Goal: Task Accomplishment & Management: Manage account settings

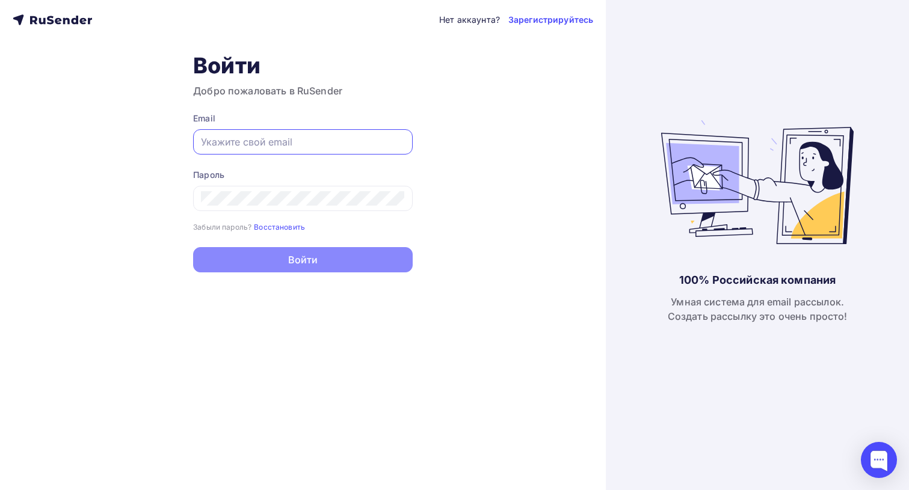
type input "[EMAIL_ADDRESS][DOMAIN_NAME]"
click at [303, 262] on button "Войти" at bounding box center [303, 259] width 220 height 25
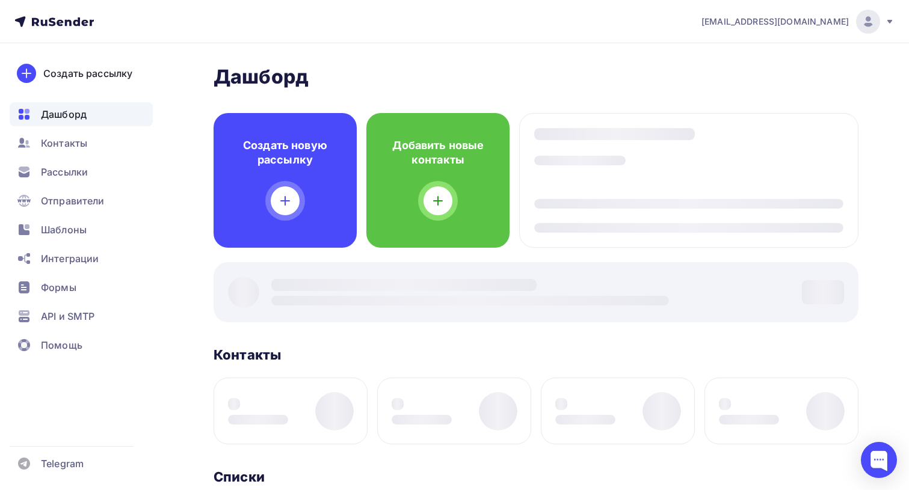
click at [340, 255] on div "[PERSON_NAME] Пару шагов, чтобы начать работу! Закрыть Выполните эти шаги, чтоб…" at bounding box center [536, 486] width 645 height 842
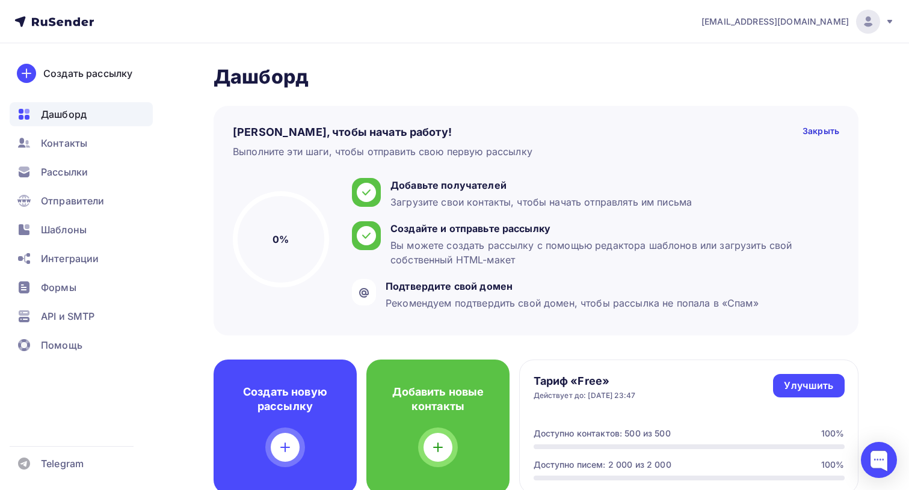
click at [892, 23] on icon at bounding box center [890, 22] width 10 height 10
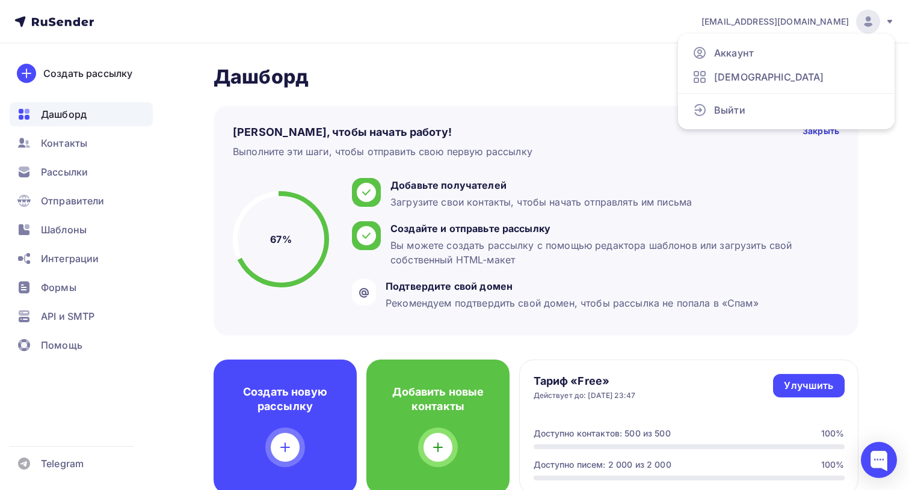
click at [882, 18] on div "[EMAIL_ADDRESS][DOMAIN_NAME]" at bounding box center [797, 22] width 193 height 24
click at [869, 20] on img at bounding box center [868, 21] width 14 height 14
click at [885, 21] on icon at bounding box center [890, 22] width 10 height 10
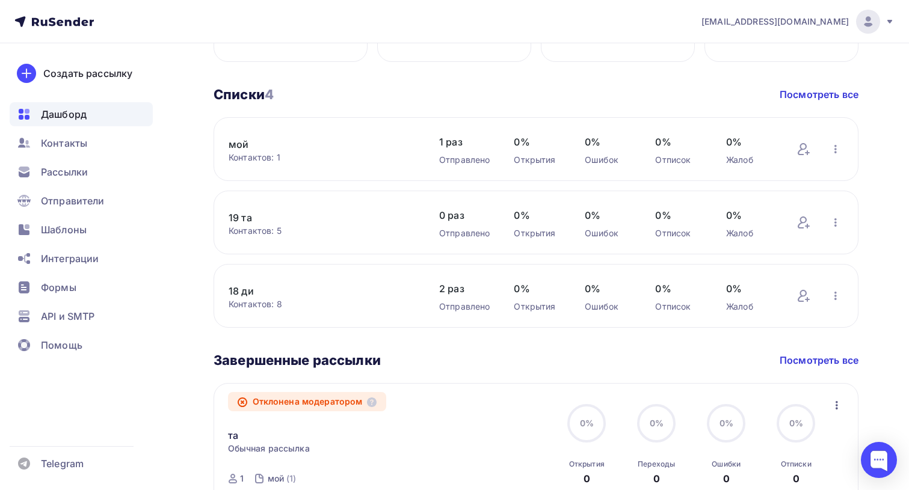
scroll to position [510, 0]
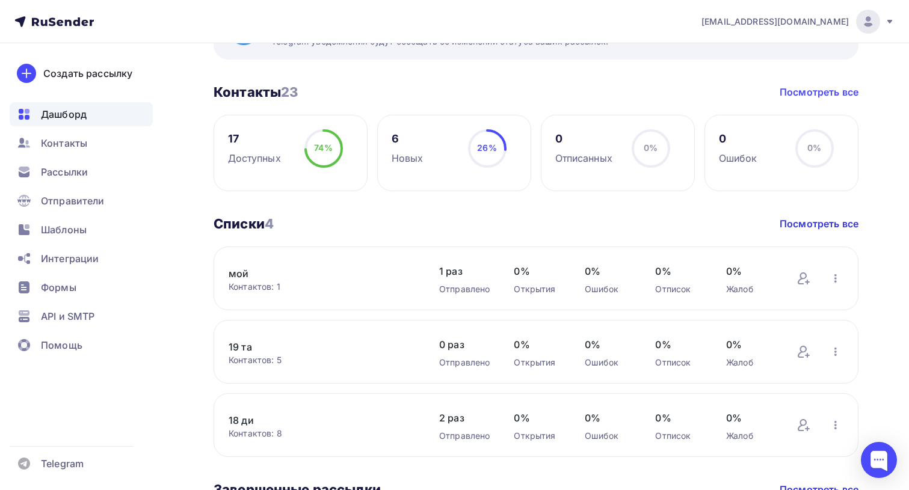
click at [836, 94] on link "Посмотреть все" at bounding box center [819, 92] width 79 height 14
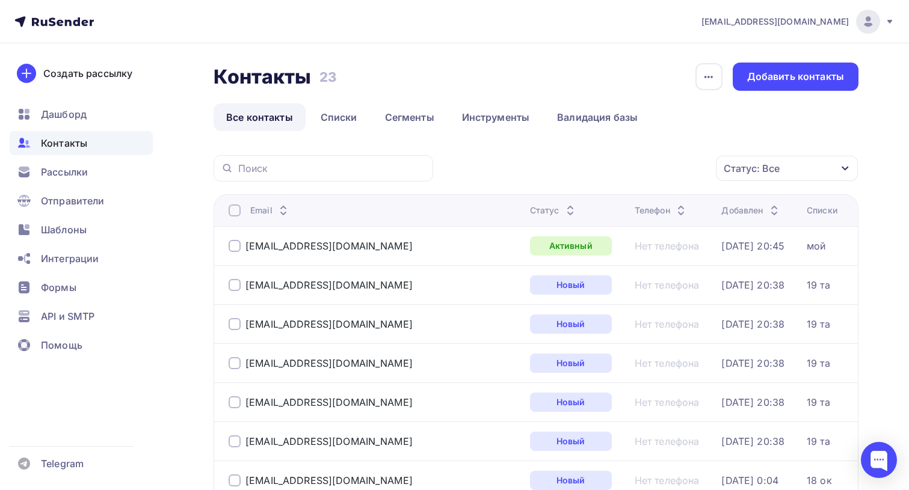
click at [235, 212] on div at bounding box center [235, 211] width 12 height 12
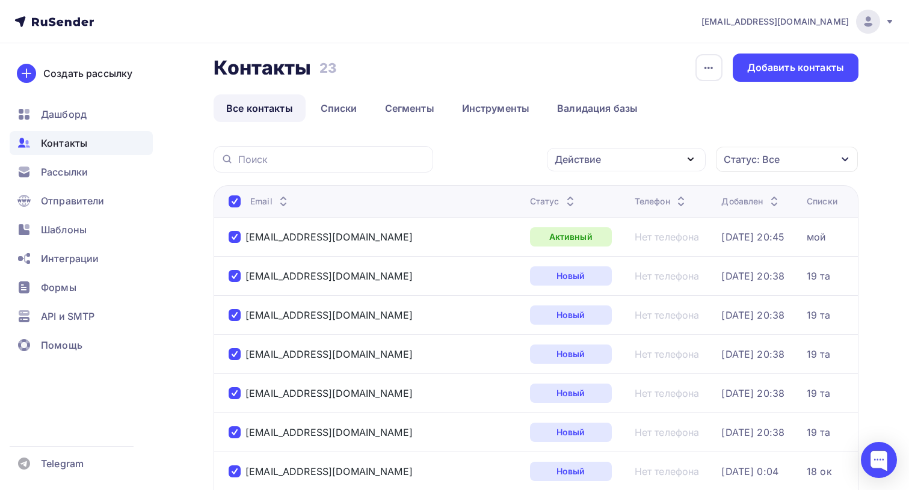
scroll to position [32, 0]
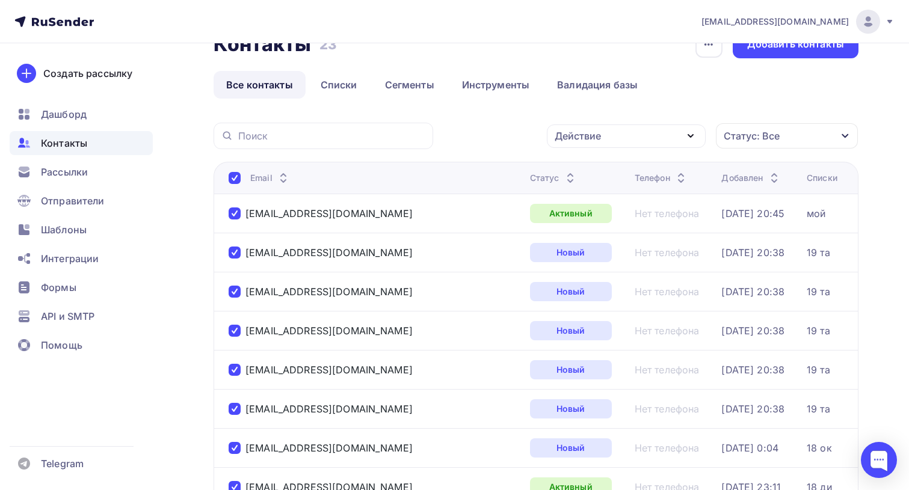
click at [614, 135] on div "Действие" at bounding box center [626, 136] width 159 height 23
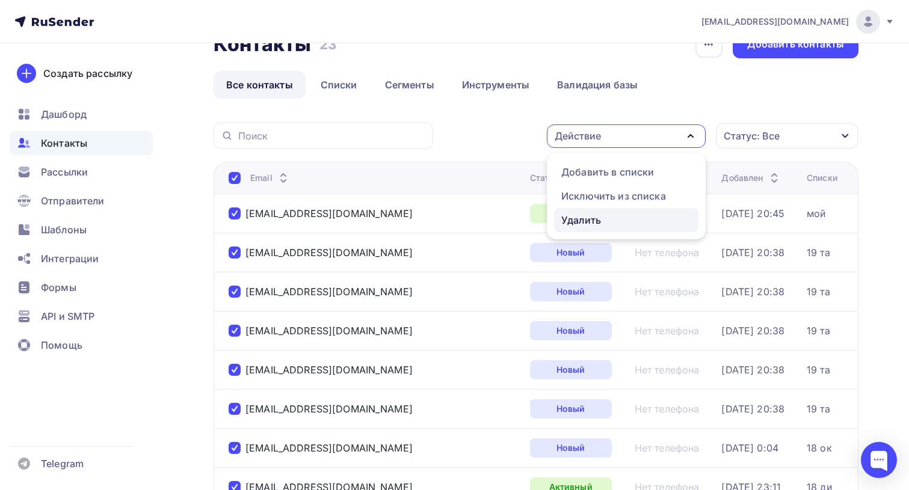
click at [591, 220] on div "Удалить" at bounding box center [581, 220] width 40 height 14
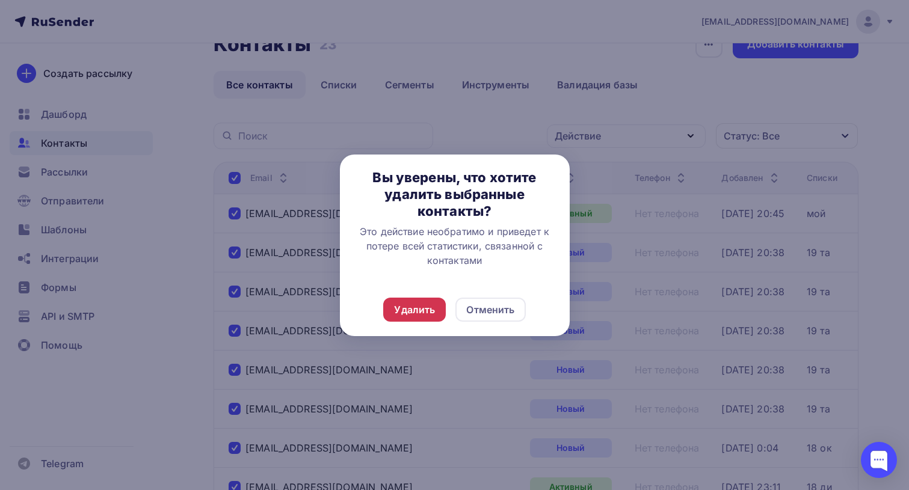
click at [421, 307] on div "Удалить" at bounding box center [414, 310] width 41 height 14
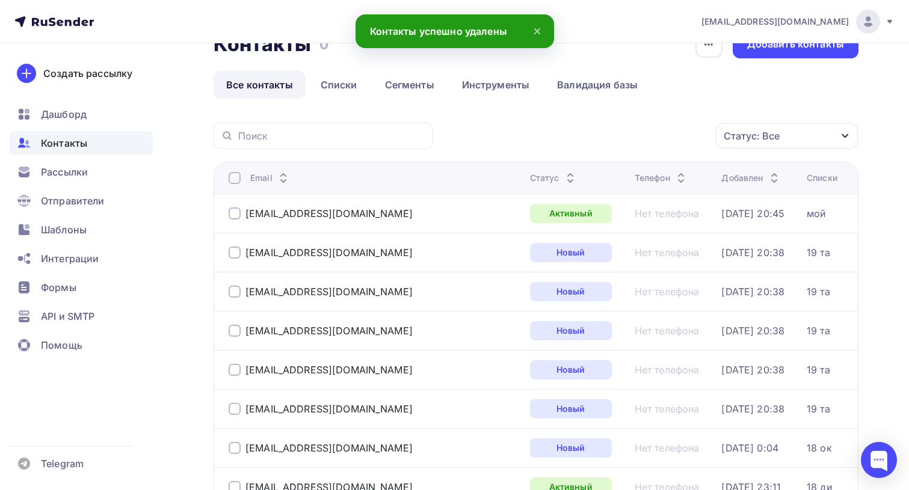
click at [235, 179] on div at bounding box center [235, 178] width 12 height 12
click at [236, 181] on div at bounding box center [235, 178] width 12 height 12
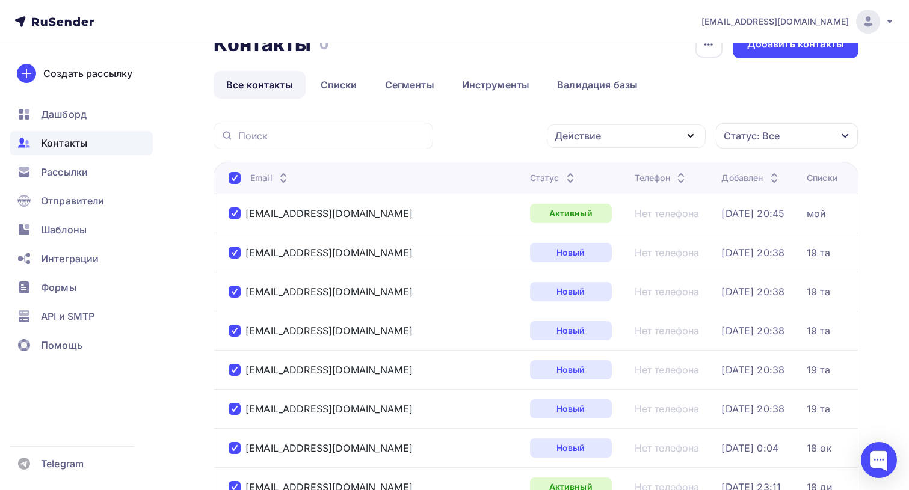
click at [623, 129] on div "Действие" at bounding box center [626, 136] width 159 height 23
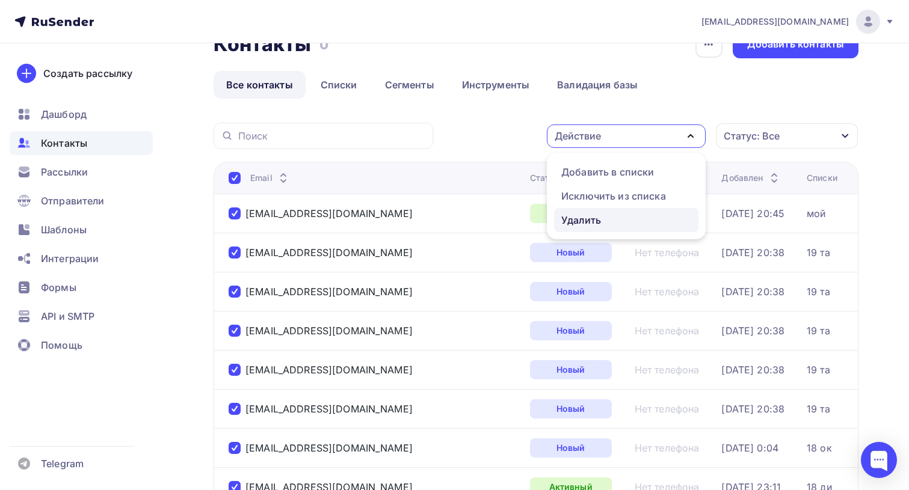
click at [599, 215] on div "Удалить" at bounding box center [581, 220] width 40 height 14
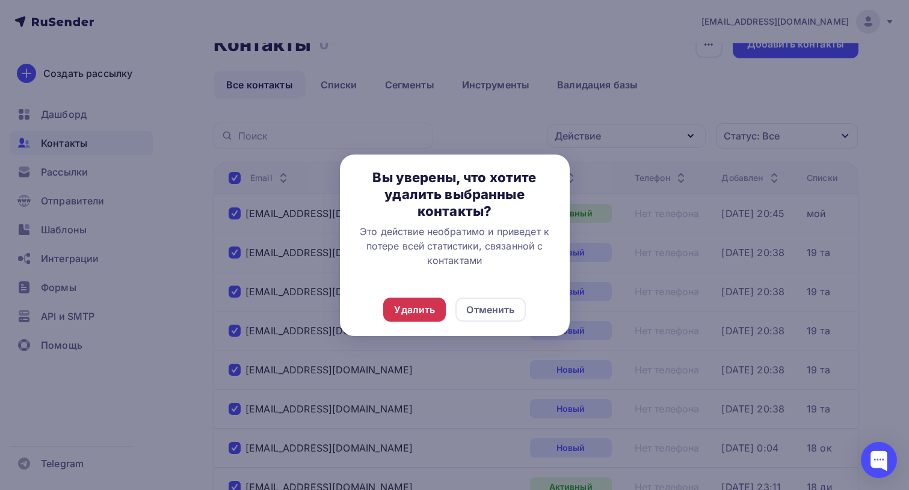
click at [414, 315] on div "Удалить" at bounding box center [414, 310] width 41 height 14
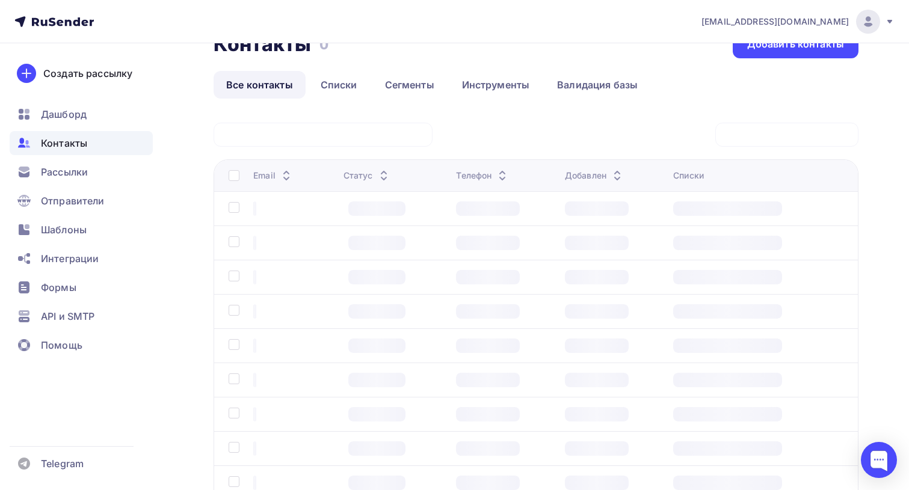
scroll to position [2, 0]
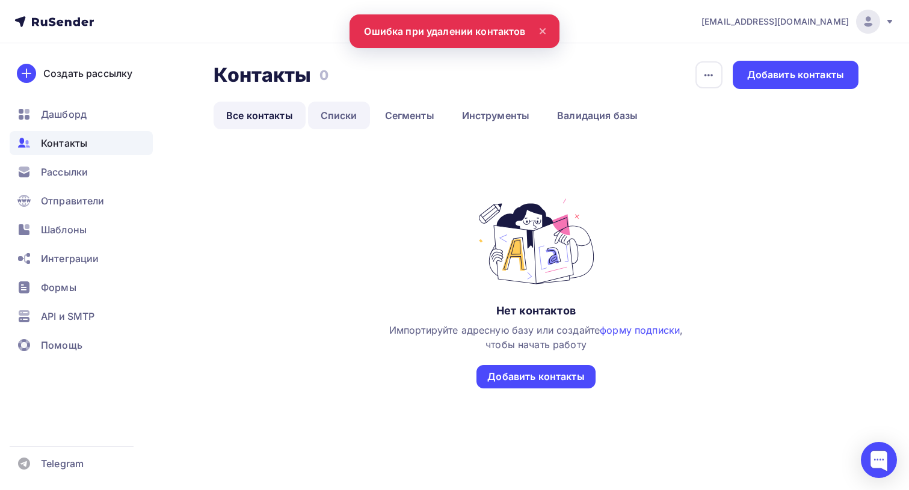
click at [352, 108] on link "Списки" at bounding box center [339, 116] width 62 height 28
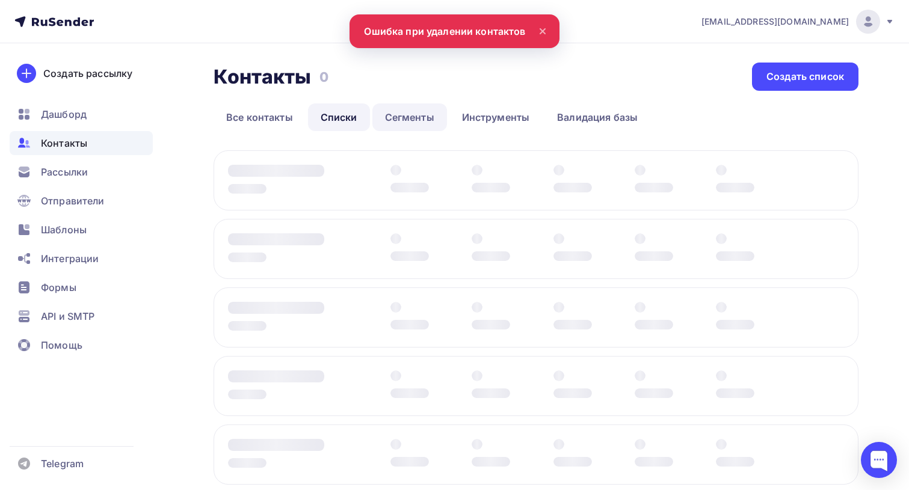
click at [407, 115] on link "Сегменты" at bounding box center [409, 117] width 75 height 28
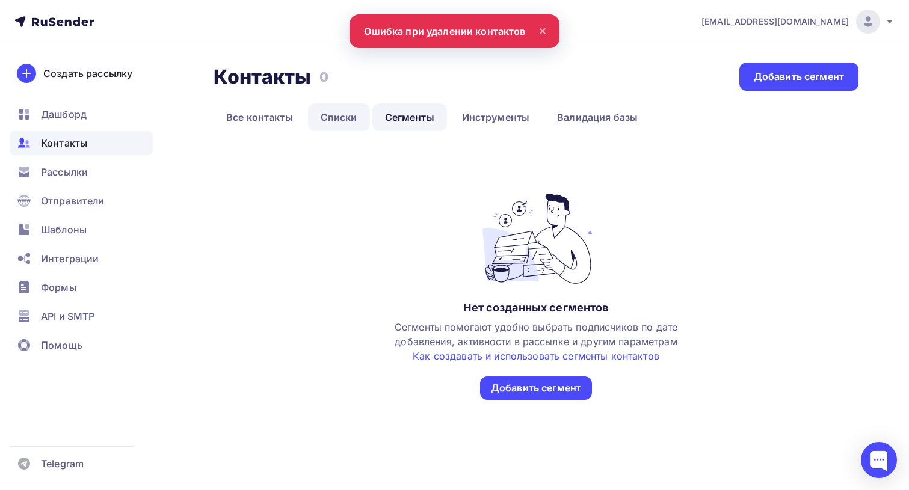
click at [339, 119] on link "Списки" at bounding box center [339, 117] width 62 height 28
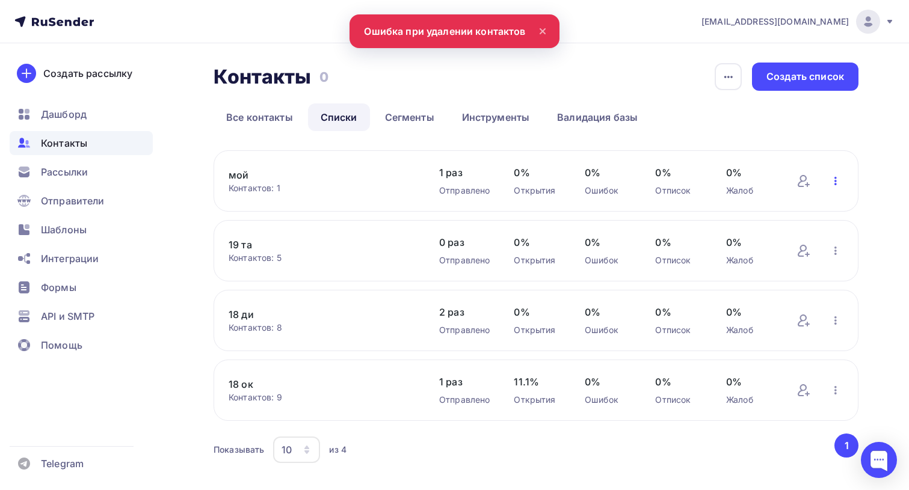
click at [837, 184] on icon "button" at bounding box center [835, 181] width 14 height 14
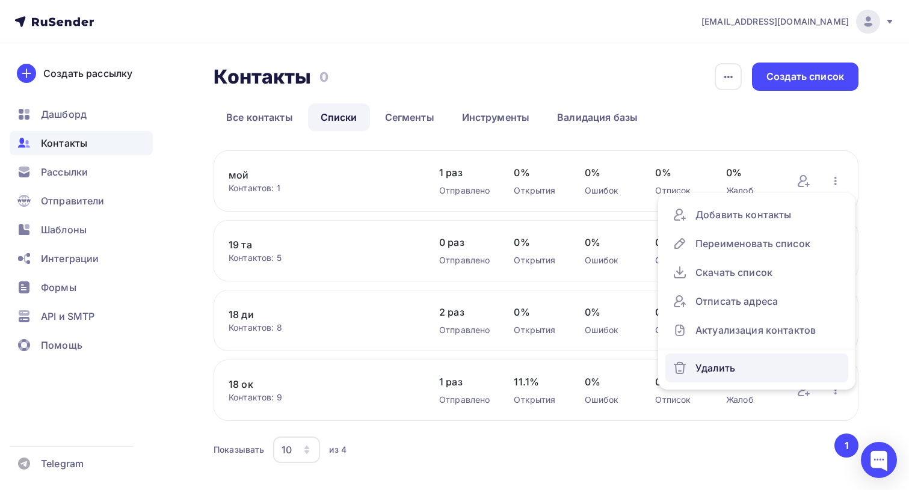
click at [721, 368] on div "Удалить" at bounding box center [757, 368] width 168 height 19
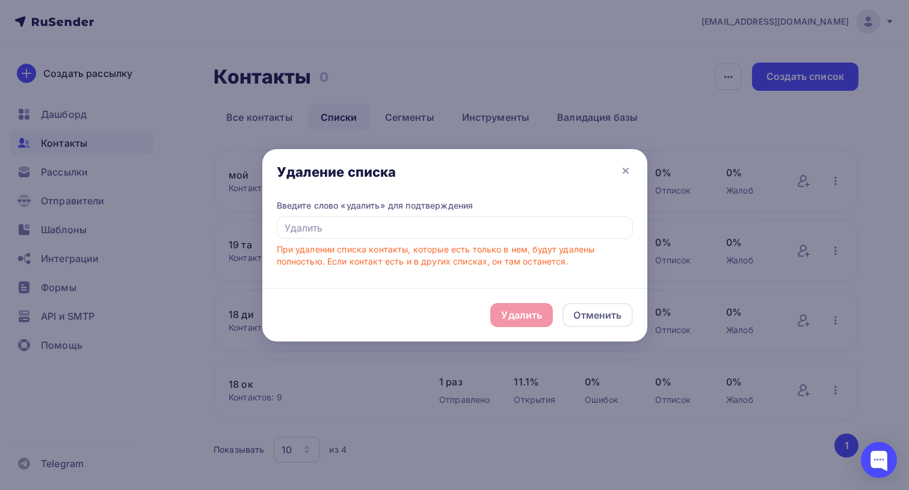
click at [519, 319] on div "Удалить Отменить" at bounding box center [454, 315] width 385 height 54
click at [514, 229] on input "text" at bounding box center [455, 228] width 356 height 23
type input "E"
type input "Удалить"
click at [538, 316] on div "Удалить" at bounding box center [521, 315] width 41 height 14
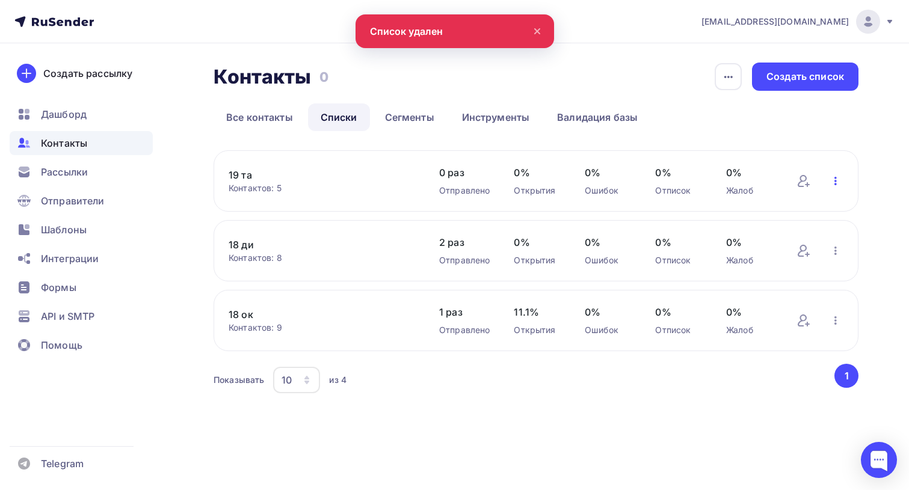
click at [833, 176] on icon "button" at bounding box center [835, 181] width 14 height 14
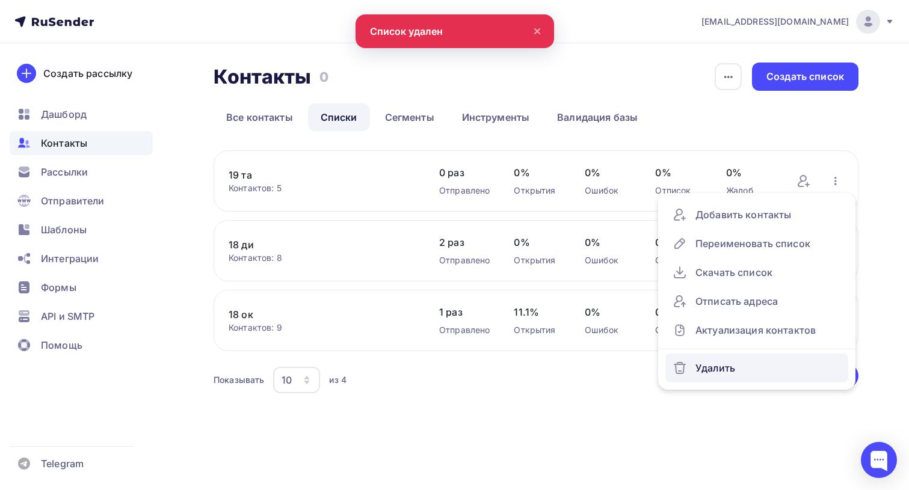
click at [719, 368] on div "Удалить" at bounding box center [757, 368] width 168 height 19
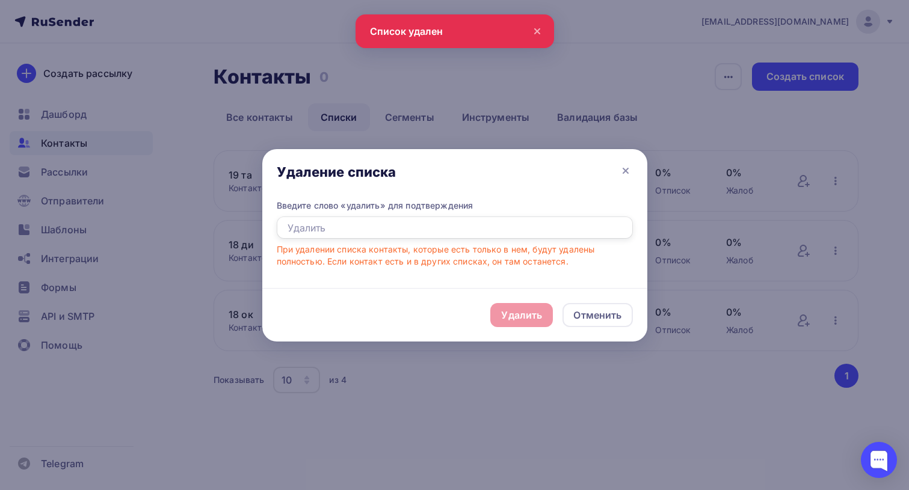
click at [410, 231] on input "text" at bounding box center [455, 228] width 356 height 23
paste input "Удалить"
type input "Удалить"
click at [523, 310] on div "Удалить" at bounding box center [521, 315] width 41 height 14
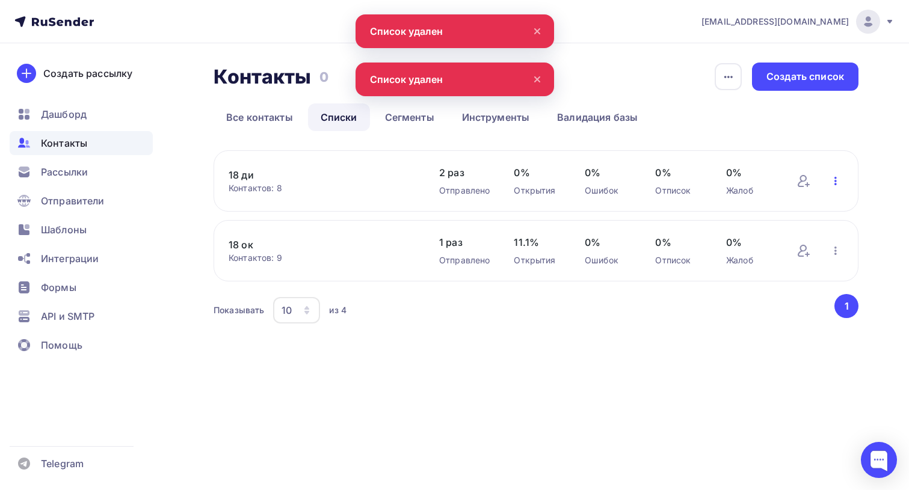
click at [837, 176] on icon "button" at bounding box center [835, 181] width 14 height 14
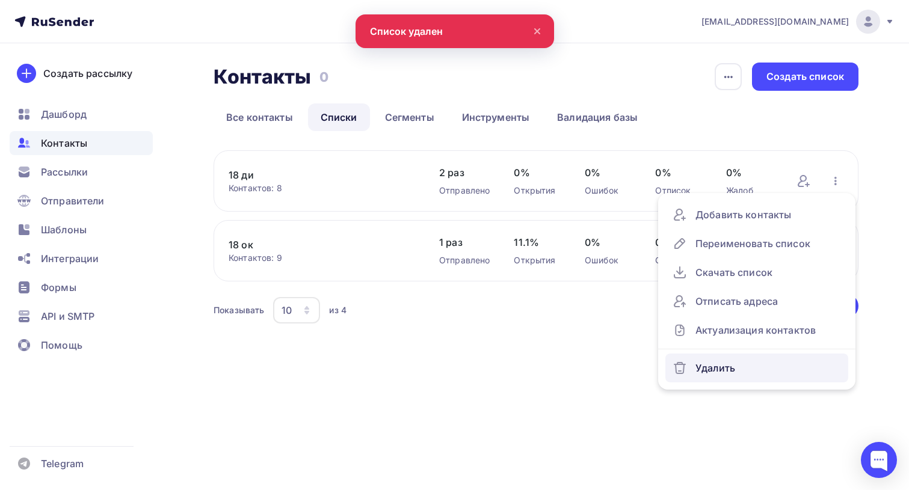
click at [723, 359] on link "Удалить" at bounding box center [756, 368] width 183 height 29
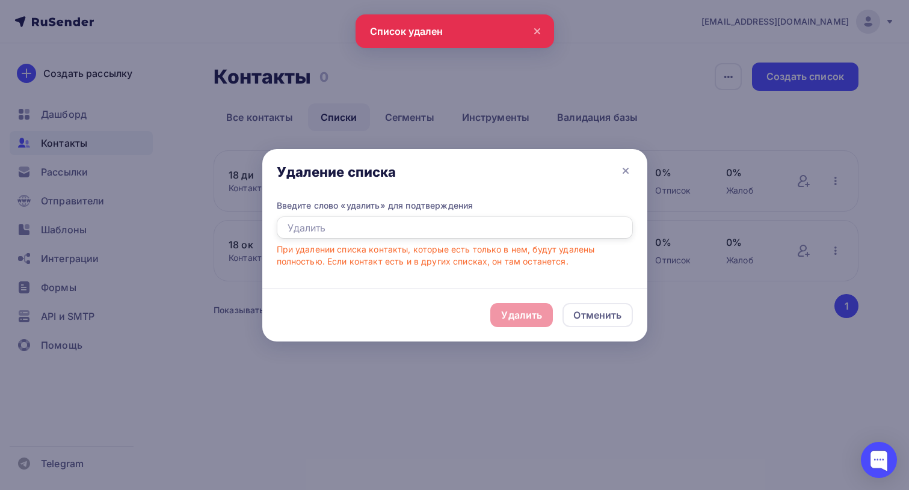
click at [440, 227] on input "text" at bounding box center [455, 228] width 356 height 23
paste input "Удалить"
type input "Удалить"
click at [508, 312] on div "Удалить" at bounding box center [521, 315] width 41 height 14
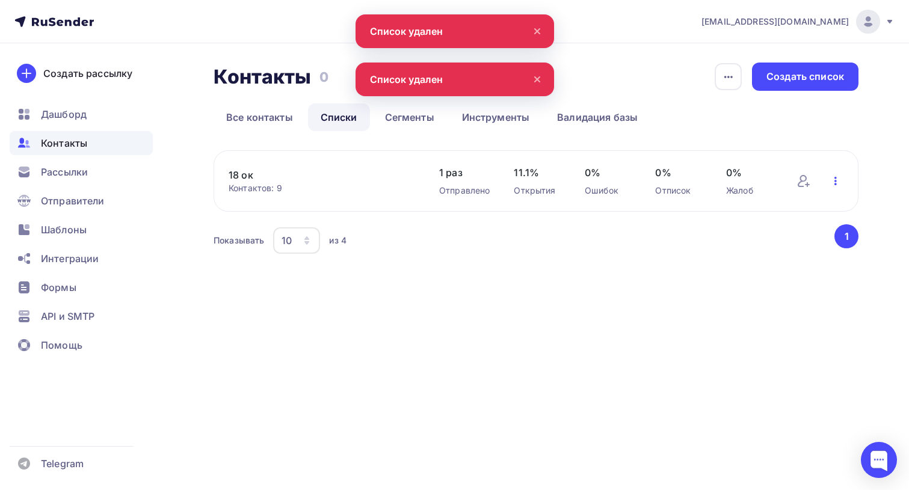
click at [833, 185] on icon "button" at bounding box center [835, 181] width 14 height 14
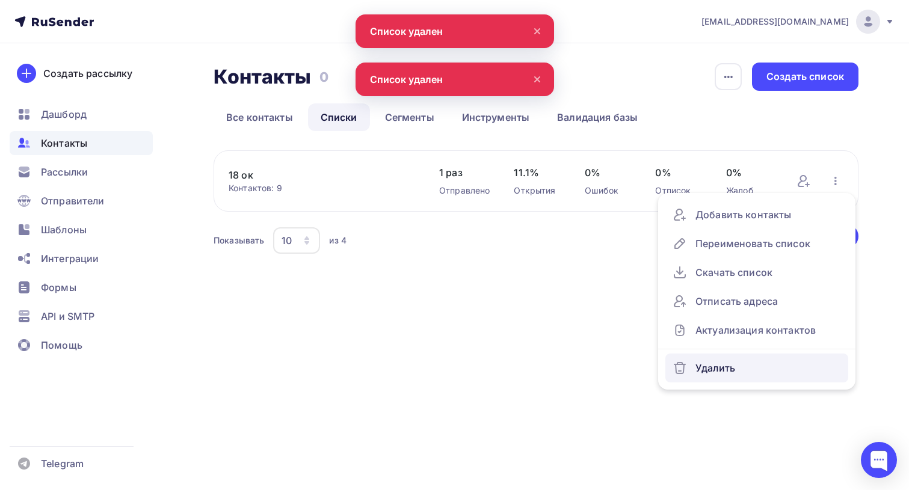
click at [703, 361] on div "Удалить" at bounding box center [757, 368] width 168 height 19
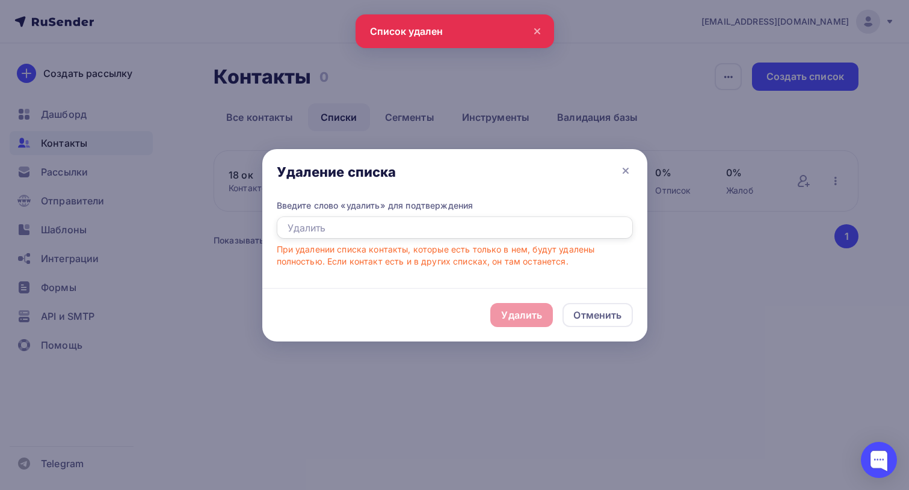
click at [407, 223] on input "text" at bounding box center [455, 228] width 356 height 23
paste input "Удалить"
type input "Удалить"
click at [522, 330] on div "Удалить Отменить" at bounding box center [454, 315] width 385 height 54
click at [516, 315] on div "Удалить" at bounding box center [521, 315] width 41 height 14
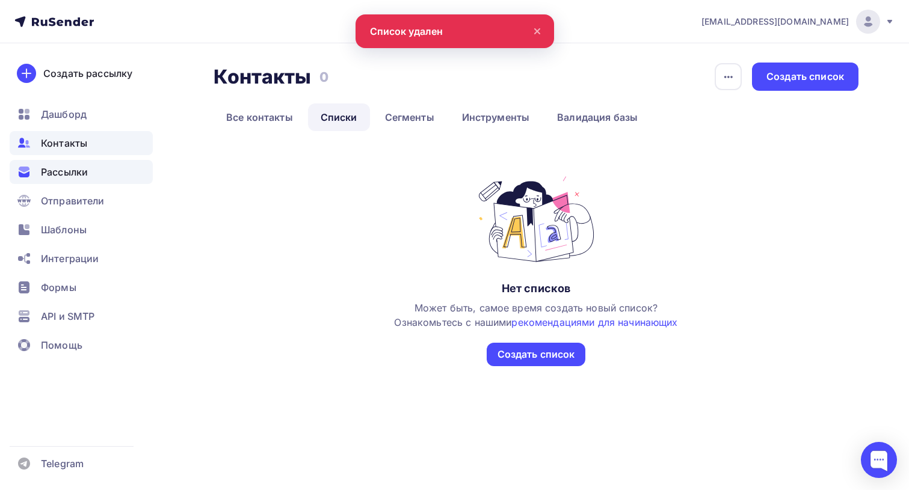
click at [60, 174] on span "Рассылки" at bounding box center [64, 172] width 47 height 14
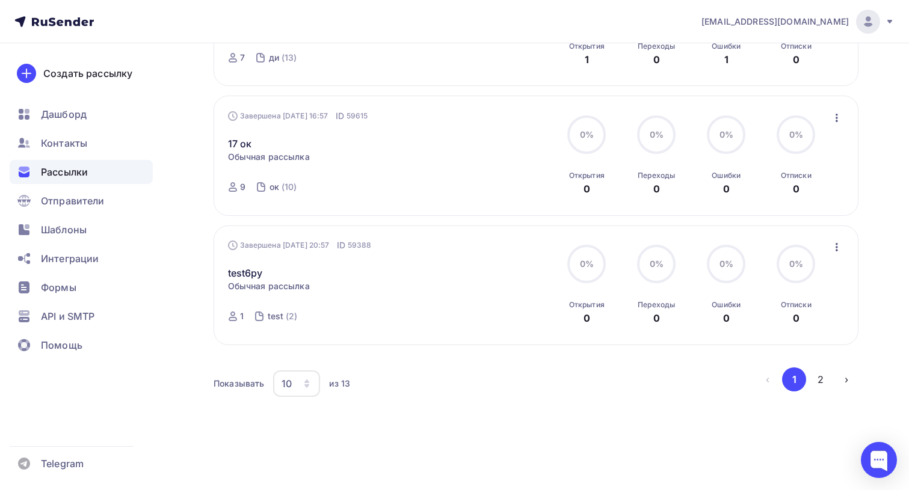
scroll to position [1186, 0]
click at [837, 247] on icon "button" at bounding box center [837, 247] width 2 height 8
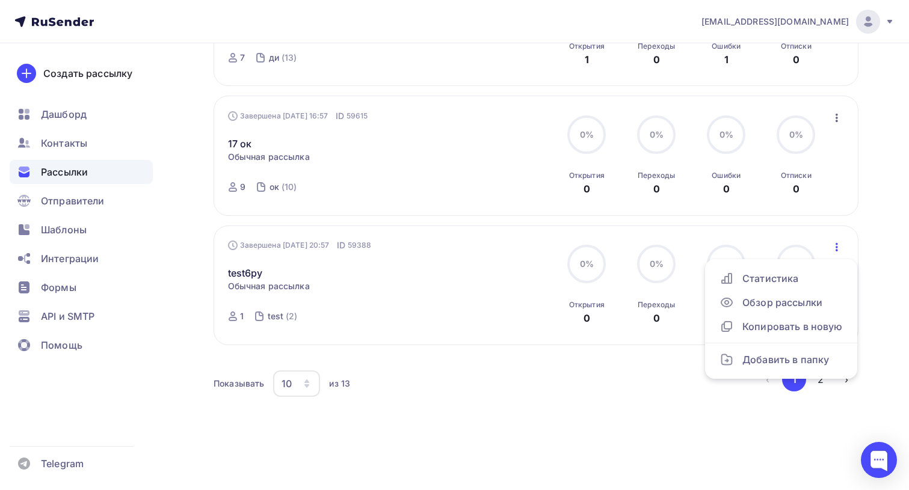
click at [629, 393] on div "Показывать 10 10 20 50 100 из 13" at bounding box center [485, 384] width 543 height 28
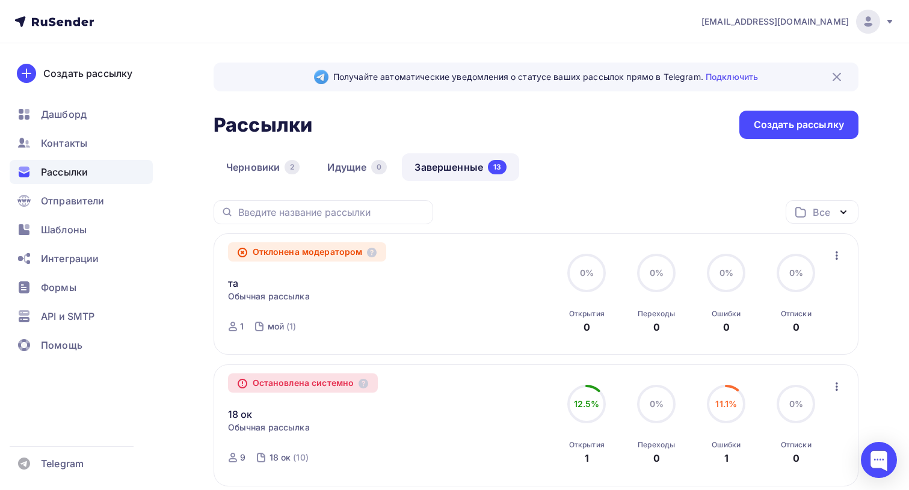
scroll to position [0, 0]
click at [839, 75] on img at bounding box center [837, 77] width 14 height 14
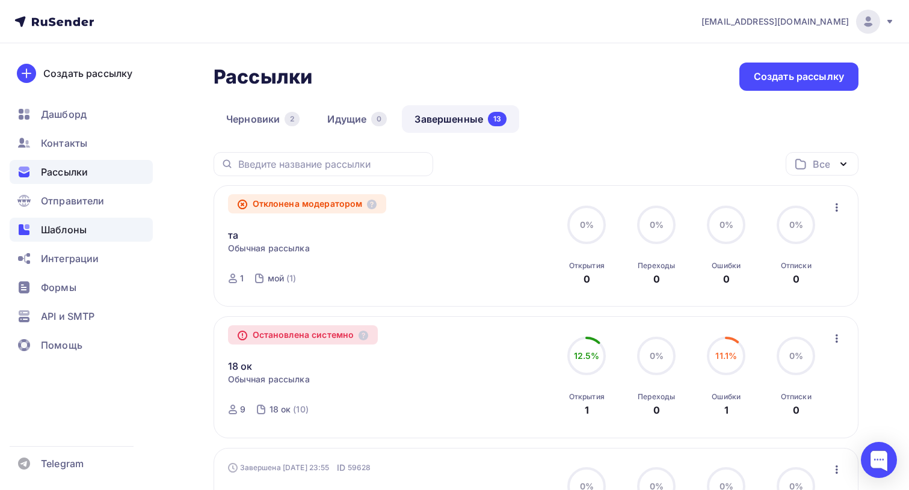
click at [75, 224] on span "Шаблоны" at bounding box center [64, 230] width 46 height 14
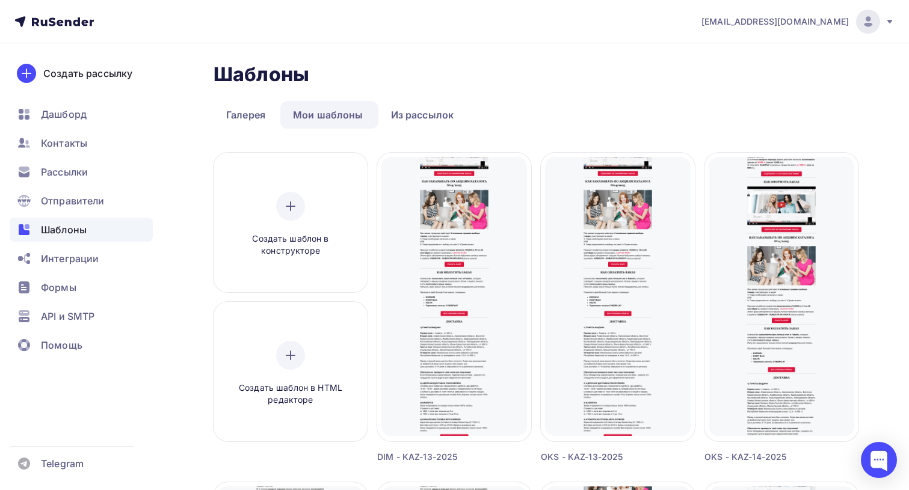
click at [889, 21] on icon at bounding box center [889, 22] width 5 height 4
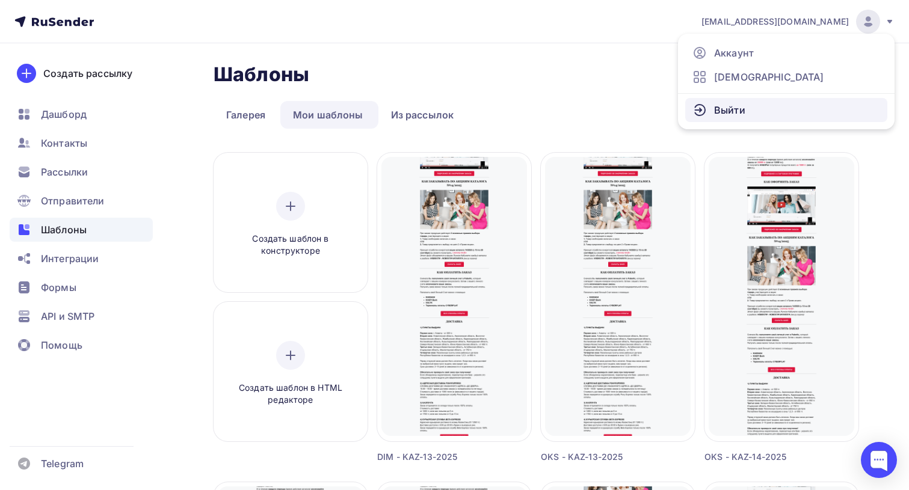
click at [731, 112] on span "Выйти" at bounding box center [729, 110] width 31 height 14
